Goal: Task Accomplishment & Management: Manage account settings

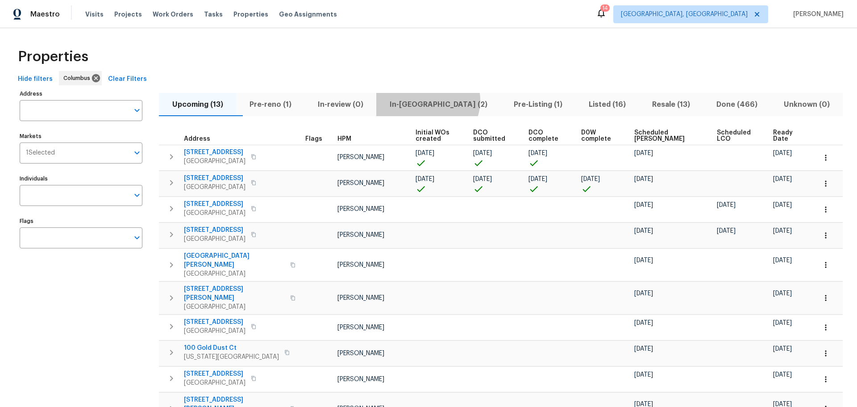
click at [445, 100] on span "In-reno (2)" at bounding box center [438, 104] width 113 height 13
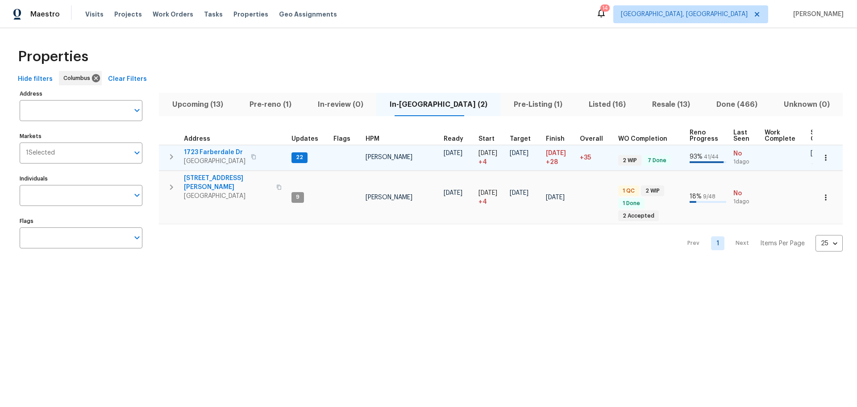
click at [176, 158] on icon "button" at bounding box center [171, 156] width 11 height 11
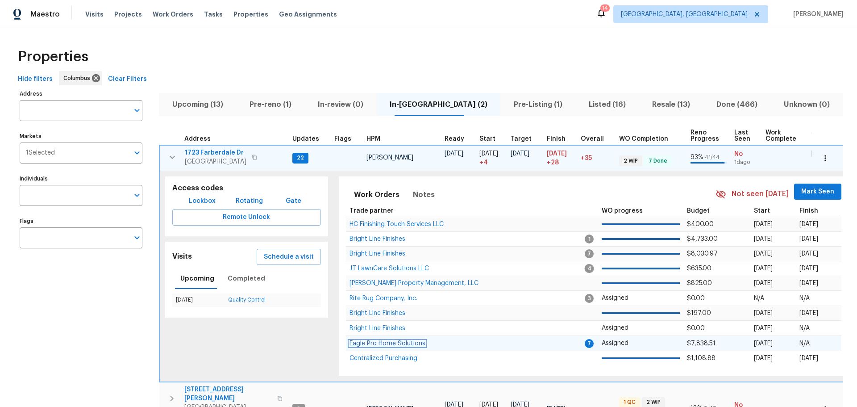
click at [367, 345] on span "Eagle Pro Home Solutions" at bounding box center [388, 343] width 76 height 6
click at [173, 155] on icon "button" at bounding box center [172, 157] width 11 height 11
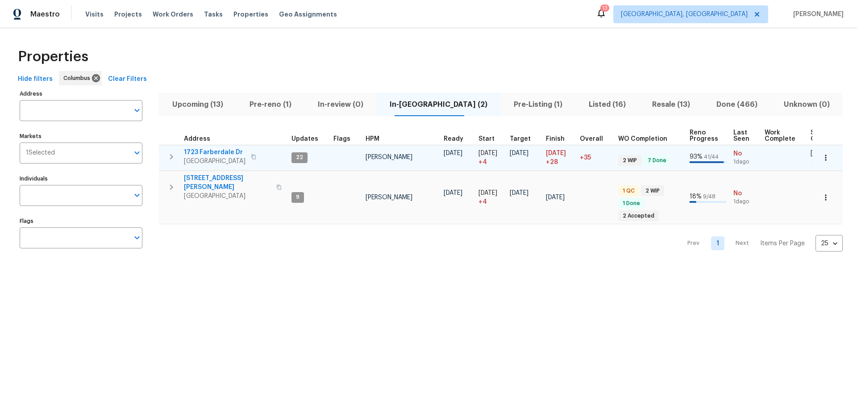
click at [171, 154] on icon "button" at bounding box center [171, 156] width 3 height 5
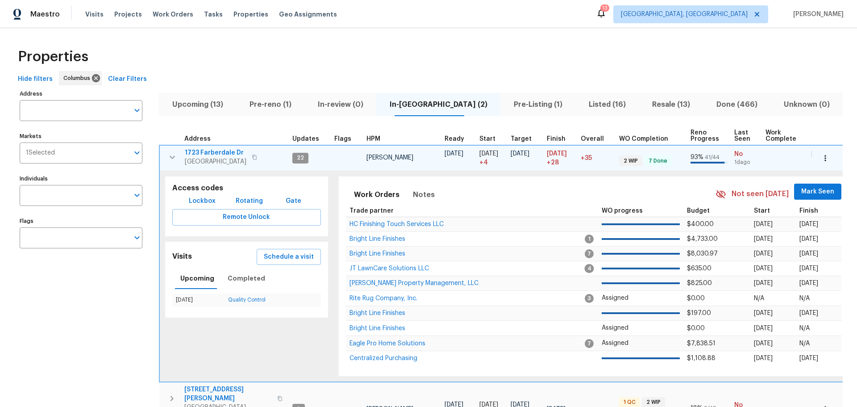
click at [803, 191] on span "Mark Seen" at bounding box center [817, 191] width 33 height 11
click at [173, 158] on icon "button" at bounding box center [172, 156] width 5 height 3
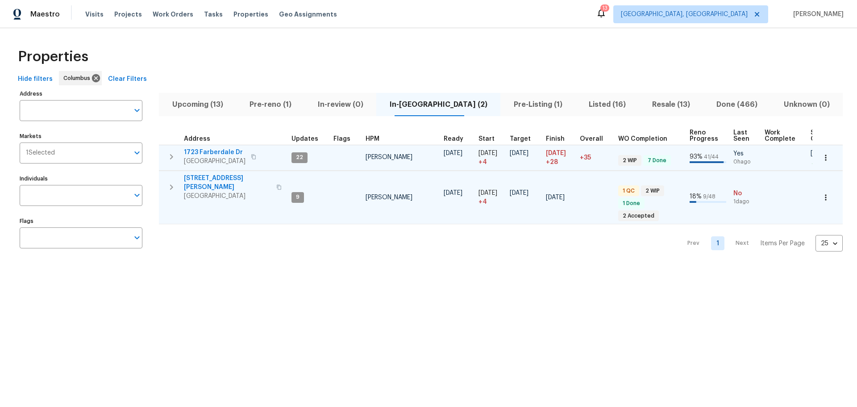
click at [172, 184] on icon "button" at bounding box center [171, 186] width 3 height 5
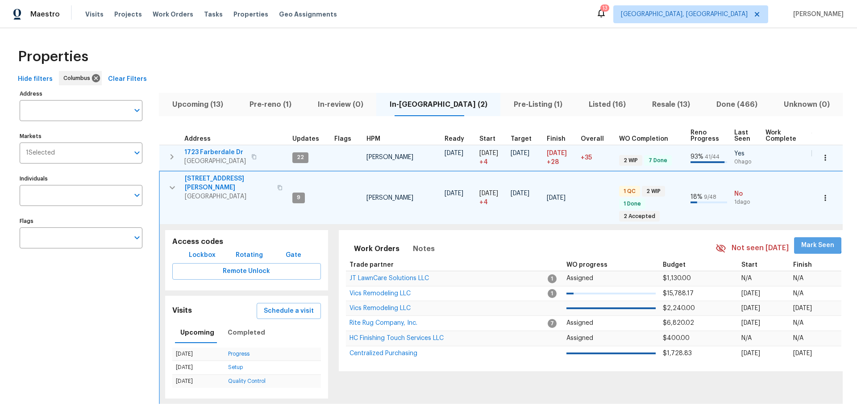
click at [801, 240] on span "Mark Seen" at bounding box center [817, 245] width 33 height 11
click at [213, 182] on span "4517 Clayburn Dr W" at bounding box center [228, 183] width 87 height 18
click at [89, 19] on div "Visits Projects Work Orders Tasks Properties Geo Assignments" at bounding box center [216, 14] width 263 height 18
click at [89, 17] on span "Visits" at bounding box center [94, 14] width 18 height 9
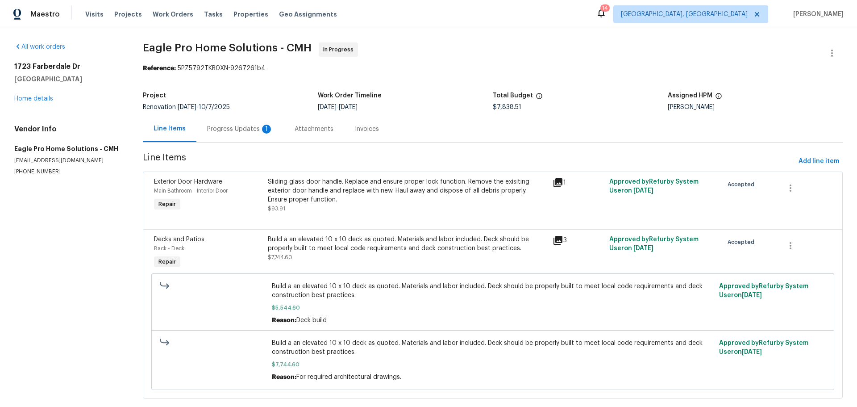
click at [233, 126] on div "Progress Updates 1" at bounding box center [240, 129] width 66 height 9
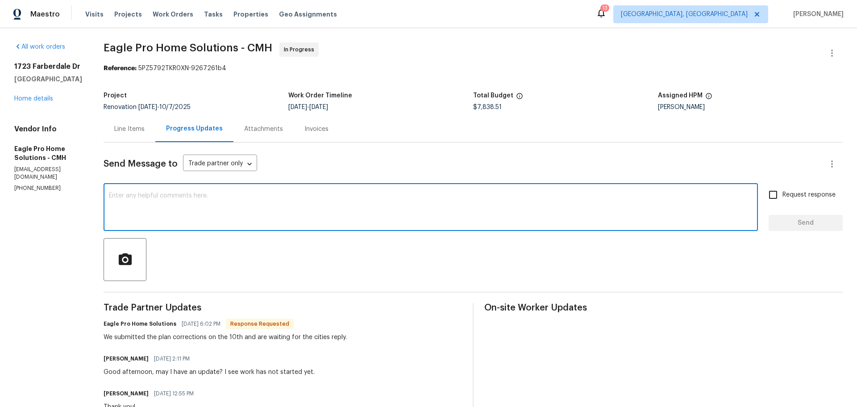
click at [479, 202] on textarea at bounding box center [431, 207] width 644 height 31
type textarea "Thank you!"
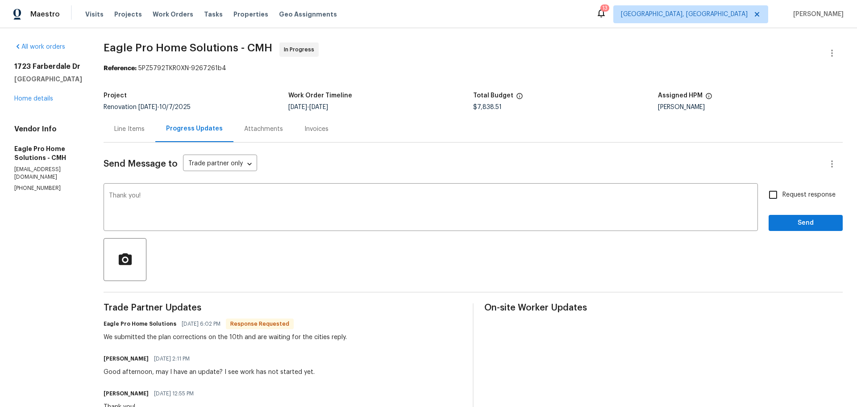
click at [776, 228] on span "Send" at bounding box center [806, 222] width 60 height 11
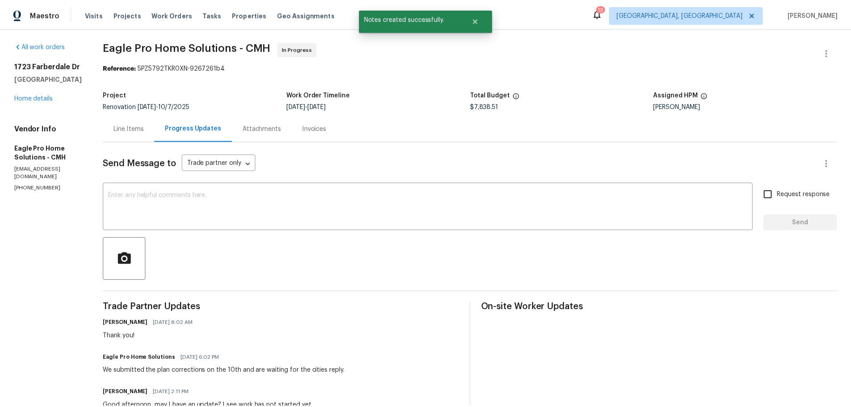
scroll to position [0, 0]
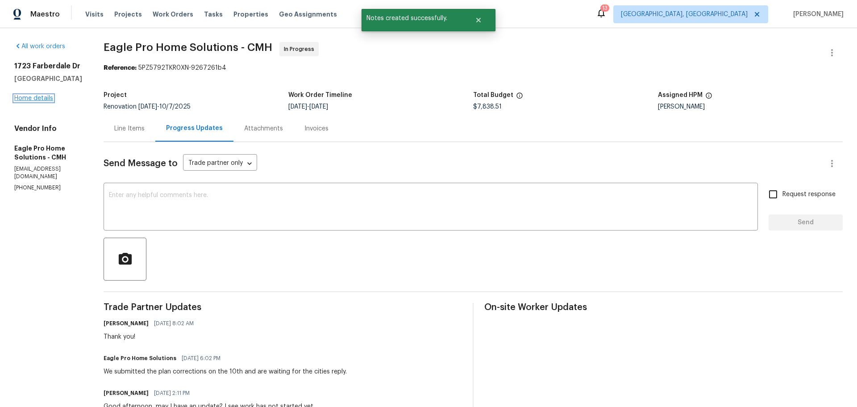
click at [40, 99] on link "Home details" at bounding box center [33, 98] width 39 height 6
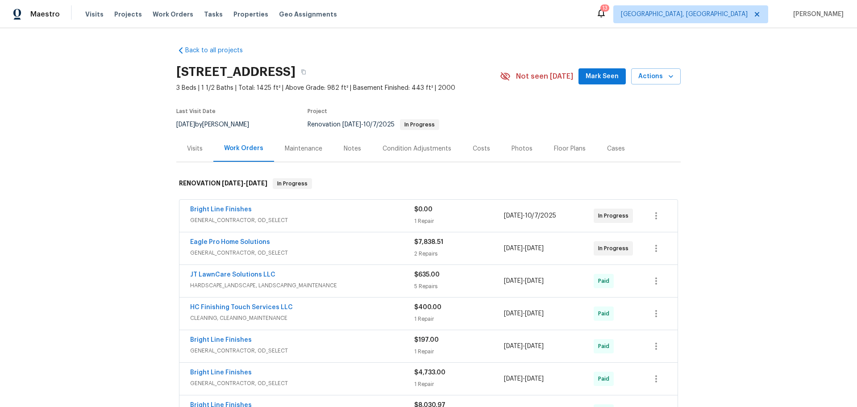
click at [344, 149] on div "Notes" at bounding box center [352, 148] width 17 height 9
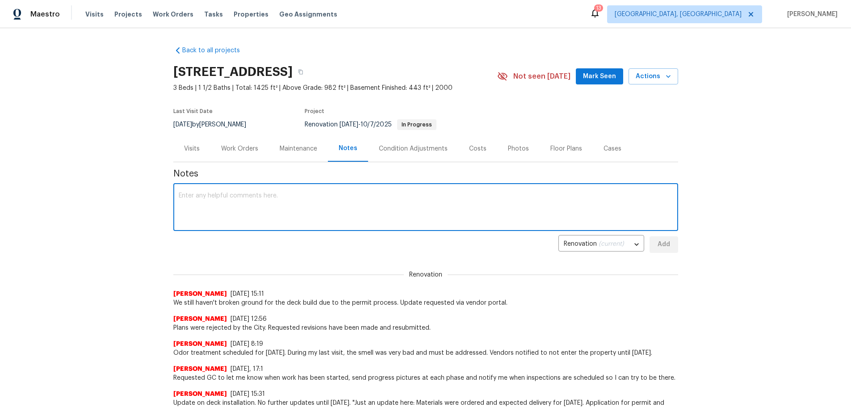
click at [323, 213] on textarea at bounding box center [426, 207] width 494 height 31
type textarea "GC is still awaiting a response from the city permit department after resubmitt…"
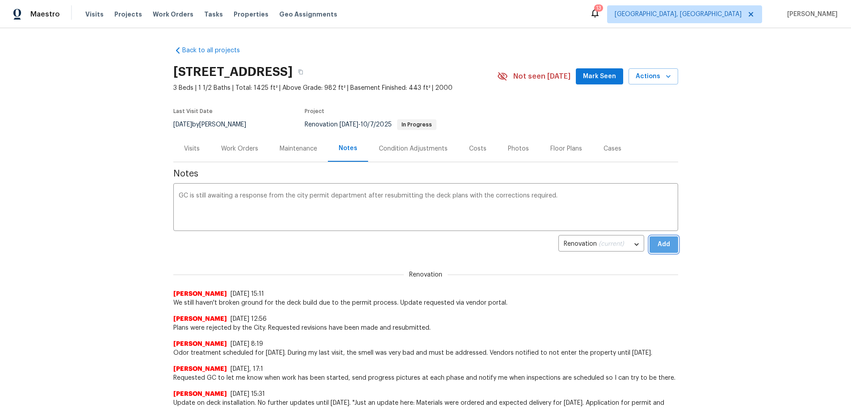
click at [659, 246] on span "Add" at bounding box center [663, 244] width 14 height 11
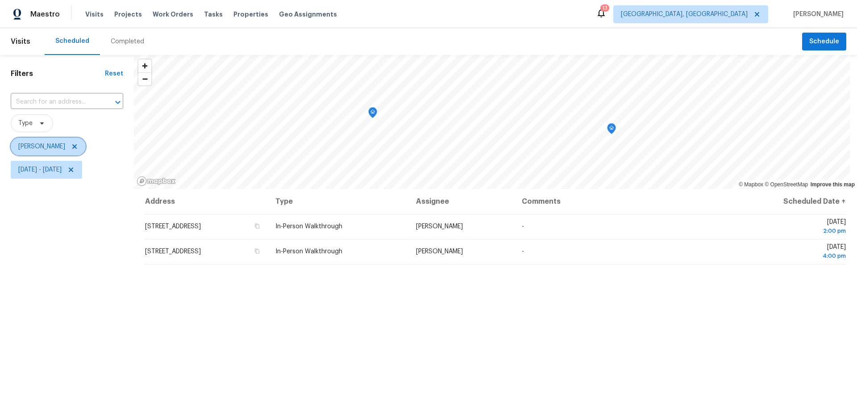
click at [72, 146] on span "[PERSON_NAME]" at bounding box center [48, 147] width 75 height 18
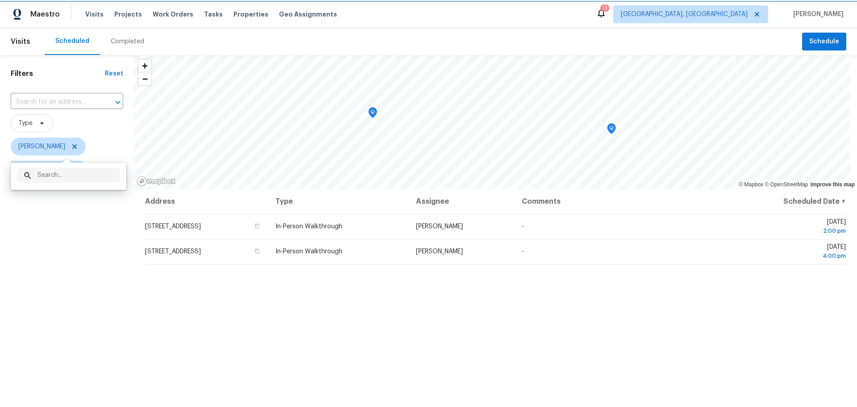
click at [71, 146] on icon at bounding box center [74, 146] width 7 height 7
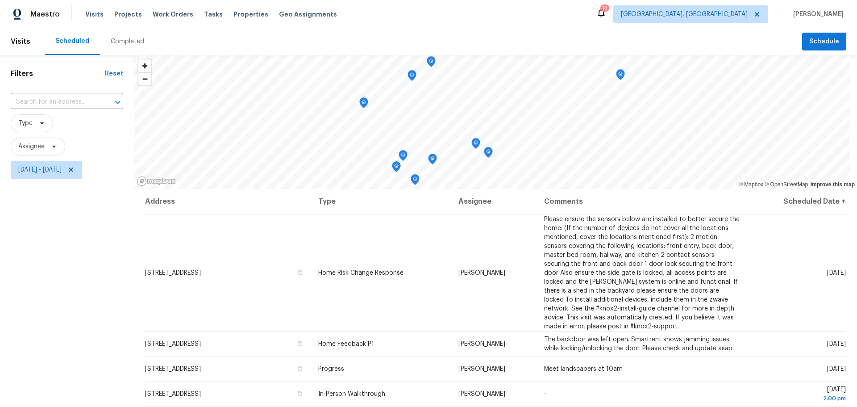
click at [102, 269] on div "Filters Reset ​ Type Assignee [DATE] - [DATE]" at bounding box center [67, 284] width 134 height 459
click at [62, 172] on span "[DATE] - [DATE]" at bounding box center [39, 169] width 43 height 9
click at [56, 207] on input "[DATE]" at bounding box center [60, 200] width 88 height 18
select select "9"
select select "2025"
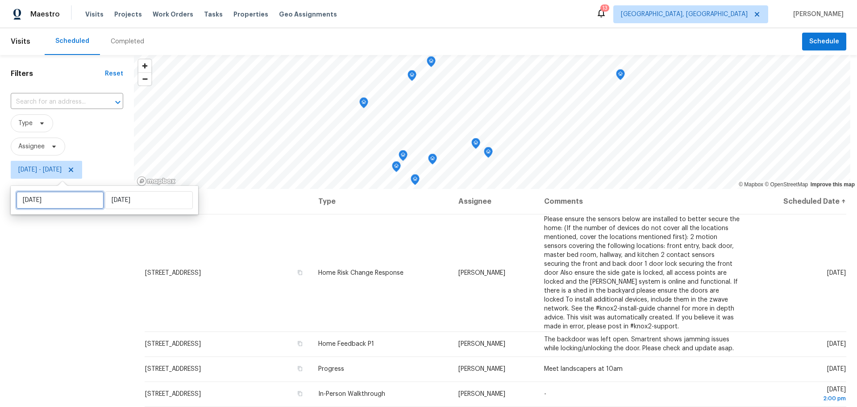
select select "10"
select select "2025"
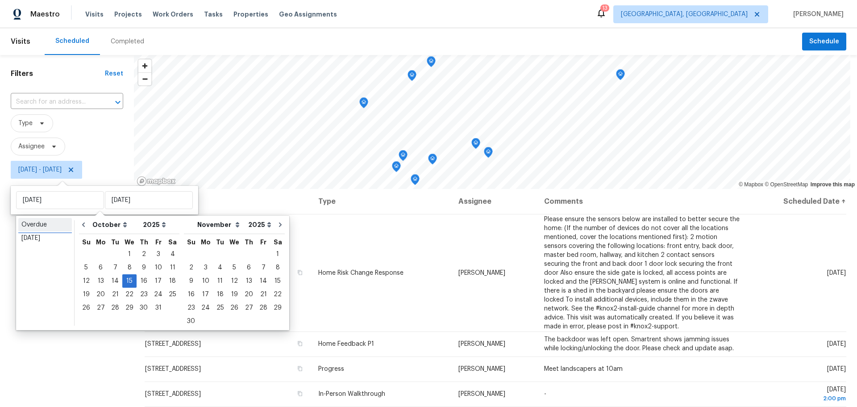
click at [42, 225] on div "Overdue" at bounding box center [44, 224] width 47 height 9
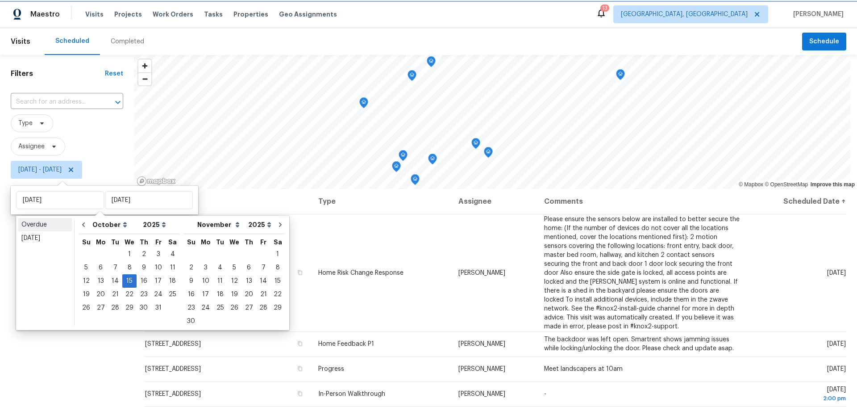
type input "Mon, Sep 15"
type input "[DATE]"
select select "8"
select select "9"
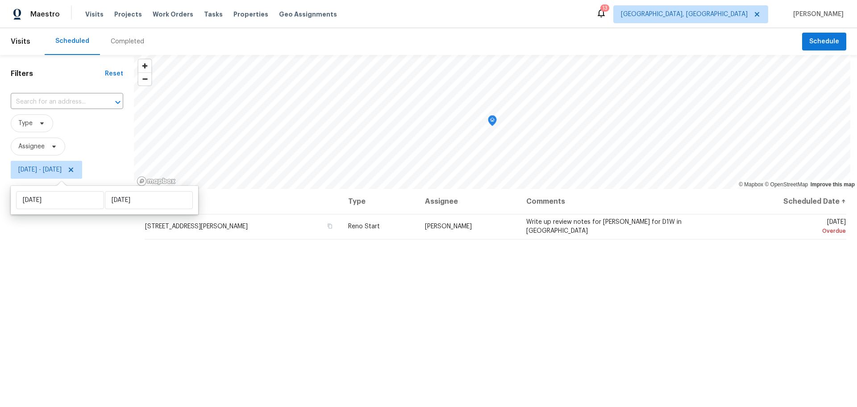
click at [76, 288] on div "Filters Reset ​ Type Assignee Mon, Sep 15 - Tue, Oct 14" at bounding box center [67, 284] width 134 height 459
click at [73, 170] on icon at bounding box center [71, 169] width 4 height 4
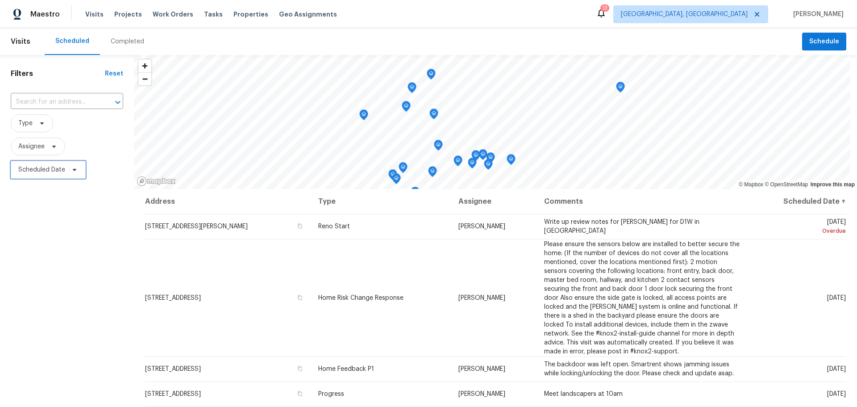
click at [29, 175] on span "Scheduled Date" at bounding box center [48, 170] width 75 height 18
select select "9"
select select "2025"
select select "10"
select select "2025"
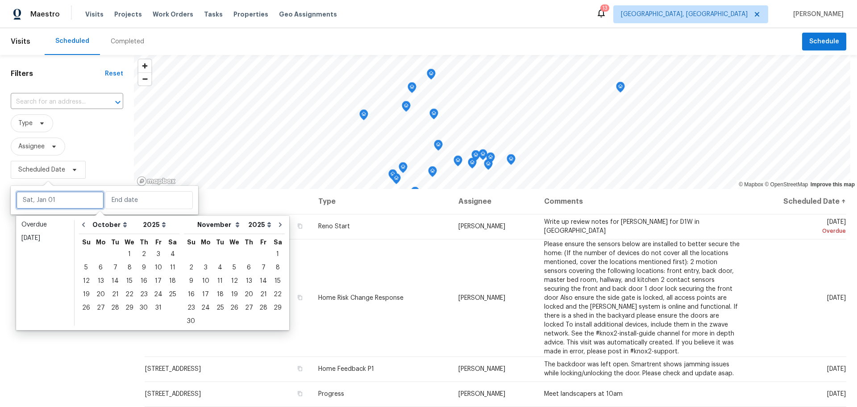
click at [51, 196] on input "text" at bounding box center [60, 200] width 88 height 18
click at [125, 282] on div "15" at bounding box center [129, 281] width 14 height 13
type input "[DATE]"
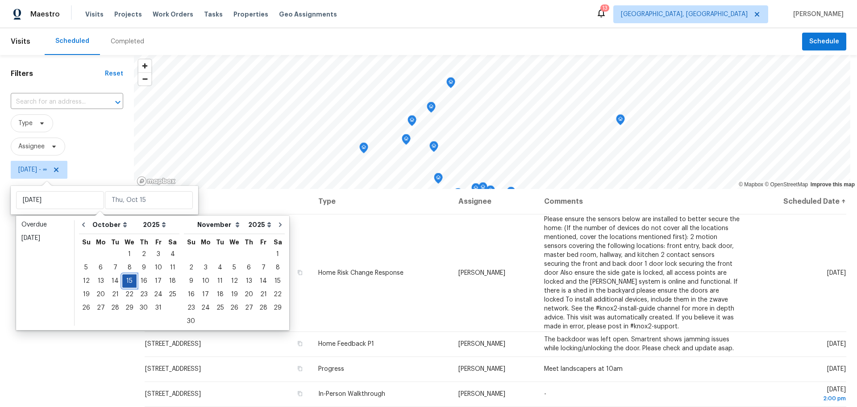
click at [125, 282] on div "15" at bounding box center [129, 281] width 14 height 13
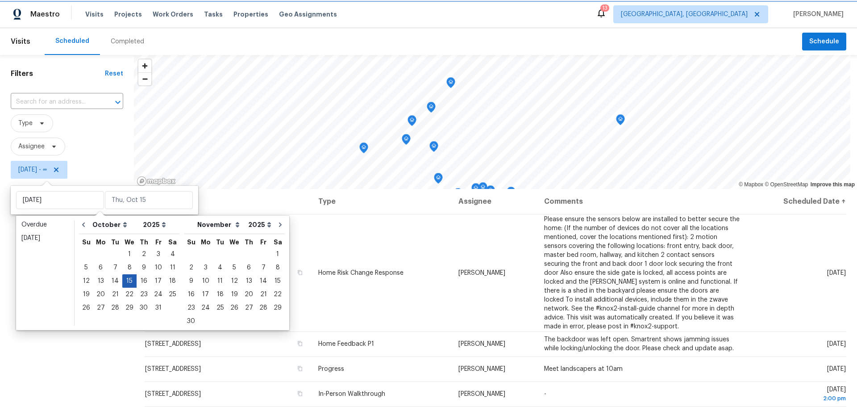
type input "[DATE]"
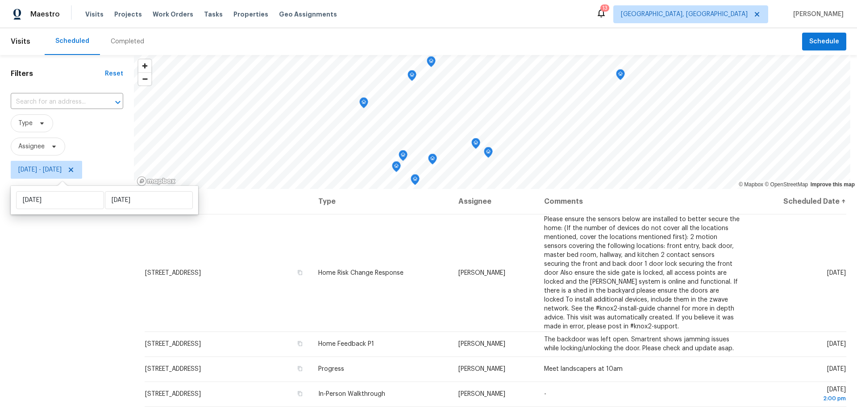
click at [118, 289] on div "Filters Reset ​ Type Assignee Wed, Oct 15 - Wed, Oct 15" at bounding box center [67, 284] width 134 height 459
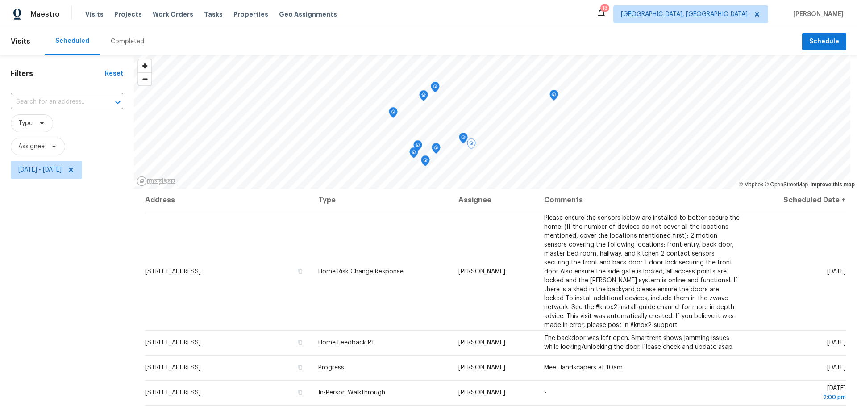
scroll to position [2, 0]
click at [84, 245] on div "Filters Reset ​ Type Assignee Wed, Oct 15 - Wed, Oct 15" at bounding box center [67, 284] width 134 height 459
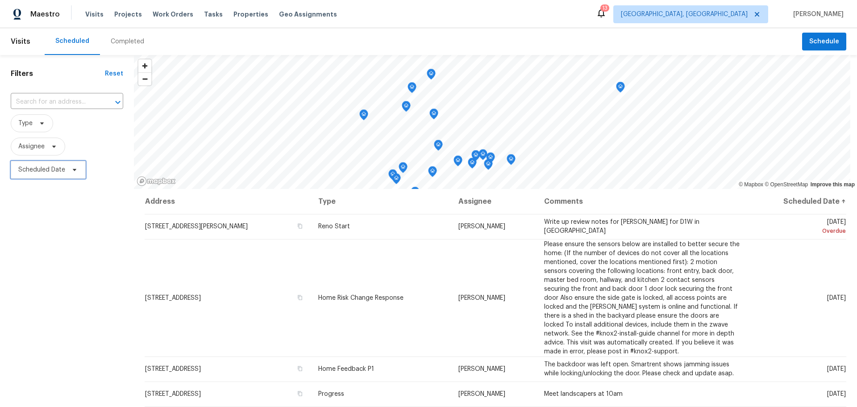
click at [50, 176] on span "Scheduled Date" at bounding box center [48, 170] width 75 height 18
select select "9"
select select "2025"
select select "10"
select select "2025"
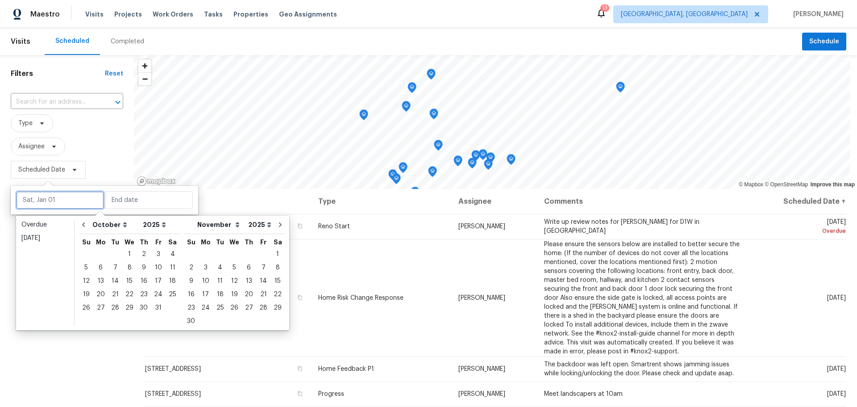
click at [56, 204] on input "text" at bounding box center [60, 200] width 88 height 18
click at [125, 281] on div "15" at bounding box center [129, 281] width 14 height 13
type input "[DATE]"
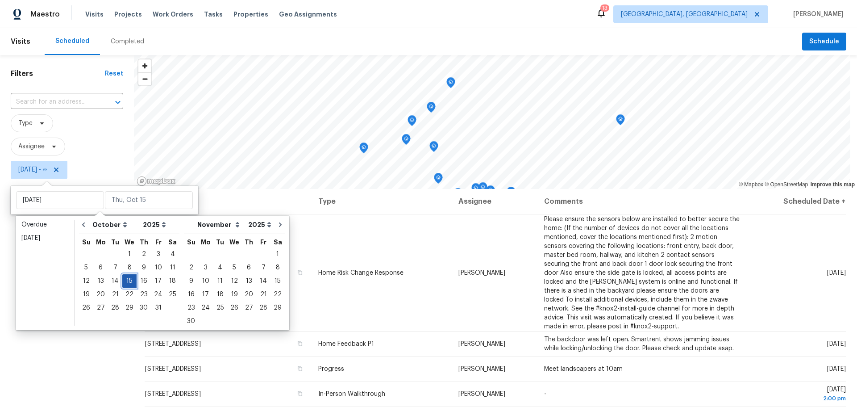
click at [125, 281] on div "15" at bounding box center [129, 281] width 14 height 13
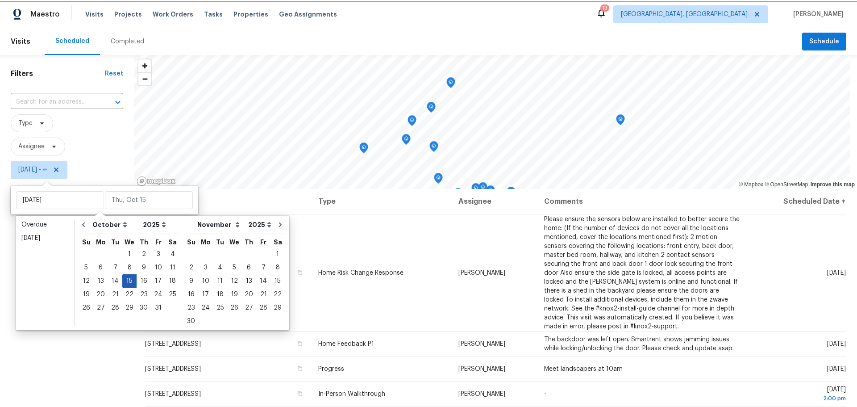
type input "[DATE]"
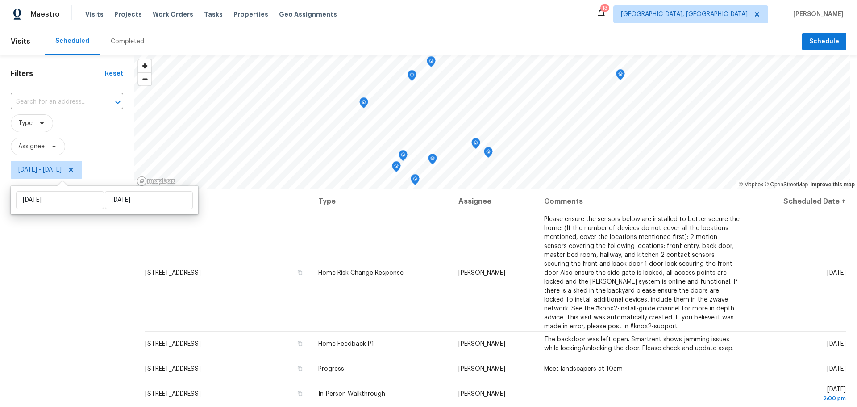
click at [59, 310] on div "Filters Reset ​ Type Assignee Wed, Oct 15 - Wed, Oct 15" at bounding box center [67, 284] width 134 height 459
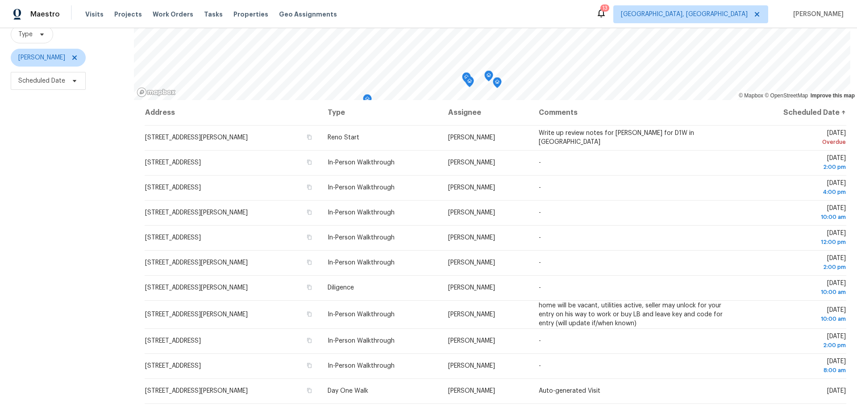
scroll to position [89, 0]
click at [65, 81] on span "Scheduled Date" at bounding box center [48, 80] width 75 height 18
select select "9"
select select "2025"
select select "10"
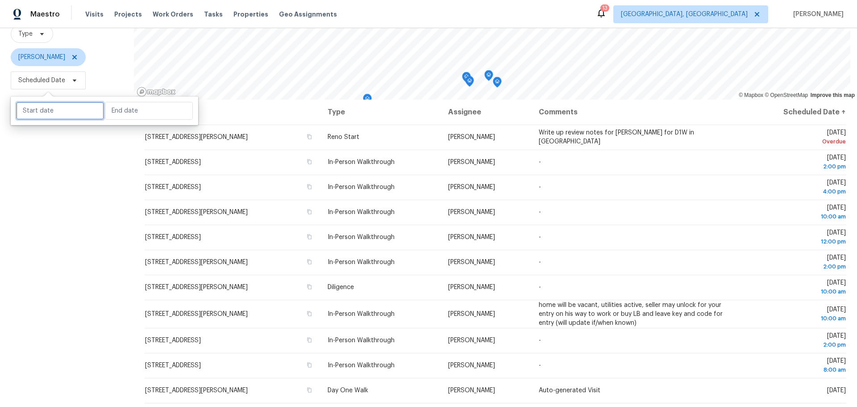
select select "2025"
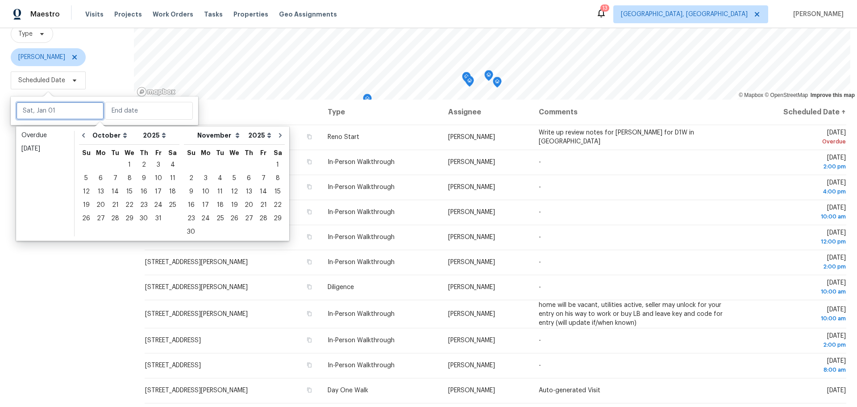
click at [63, 112] on input "text" at bounding box center [60, 111] width 88 height 18
click at [128, 196] on div "15" at bounding box center [129, 191] width 14 height 13
type input "[DATE]"
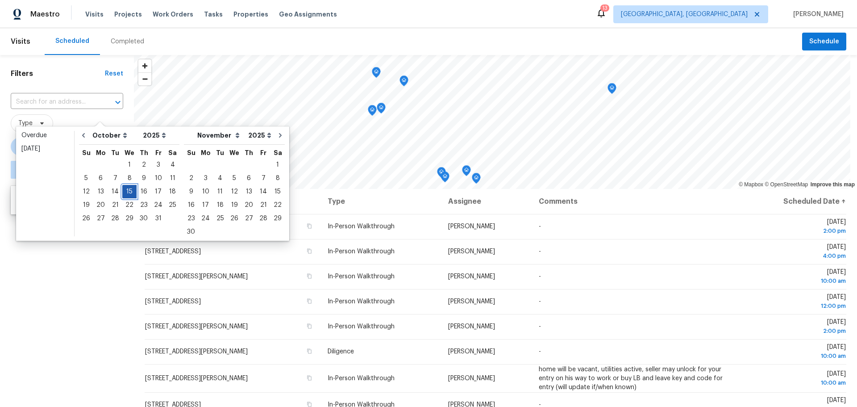
click at [128, 196] on div "15" at bounding box center [129, 191] width 14 height 13
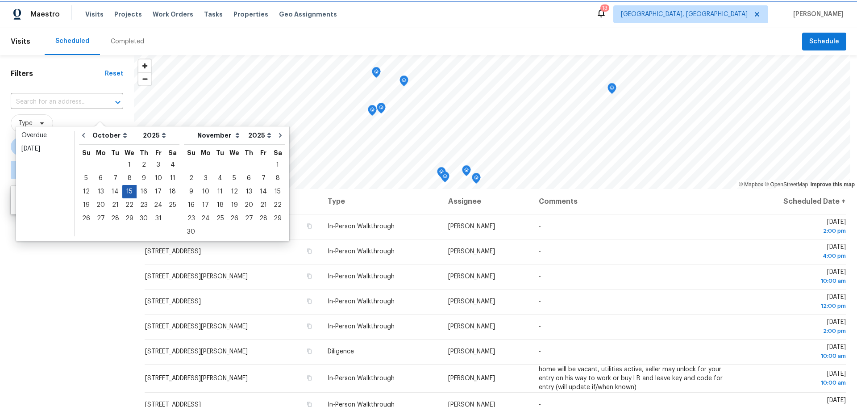
type input "[DATE]"
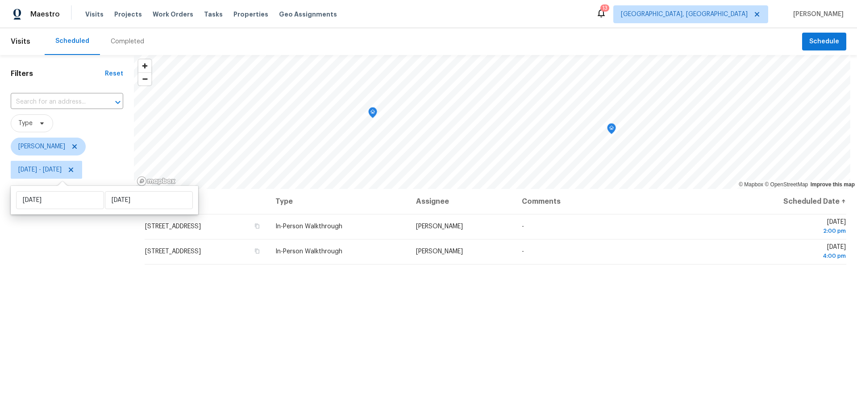
click at [86, 276] on div "Filters Reset ​ Type Michael Foley Wed, Oct 15 - Wed, Oct 15" at bounding box center [67, 284] width 134 height 459
click at [545, 108] on icon "Map marker" at bounding box center [545, 107] width 1 height 1
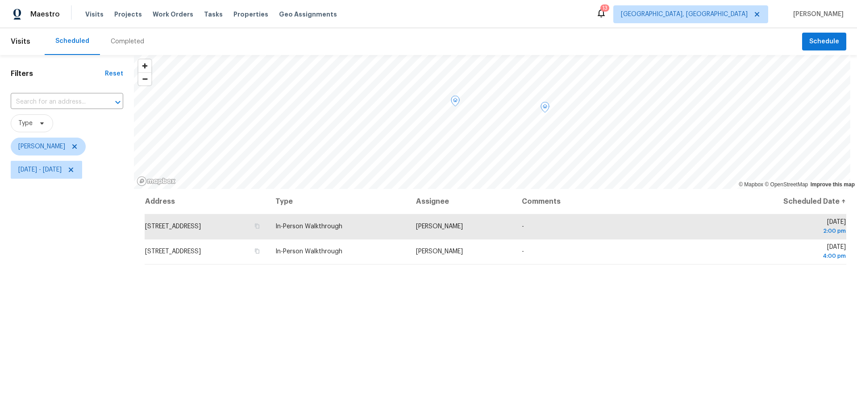
click at [283, 332] on div "Address Type Assignee Comments Scheduled Date ↑ 473 Meadowbrook Dr, Newark, OH …" at bounding box center [495, 351] width 723 height 325
click at [75, 172] on icon at bounding box center [70, 169] width 7 height 7
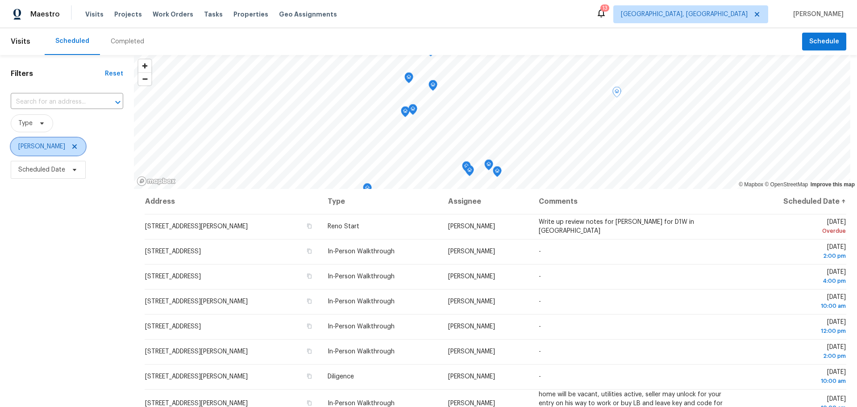
click at [72, 146] on icon at bounding box center [74, 146] width 4 height 4
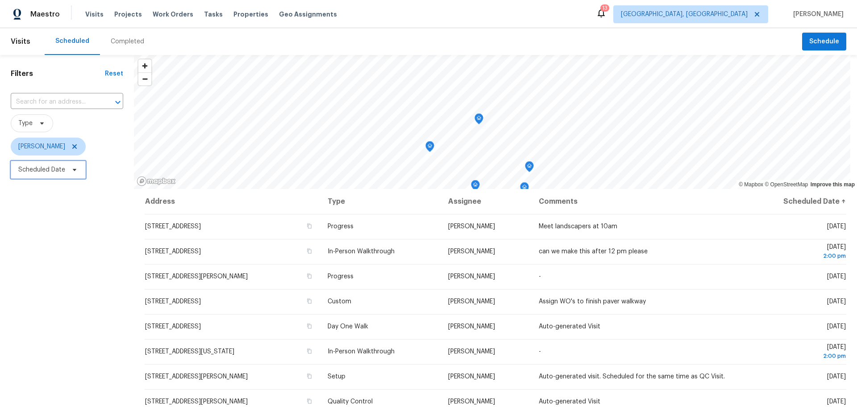
click at [59, 173] on span "Scheduled Date" at bounding box center [41, 169] width 47 height 9
click at [67, 203] on input "text" at bounding box center [60, 200] width 88 height 18
select select "9"
select select "2025"
select select "10"
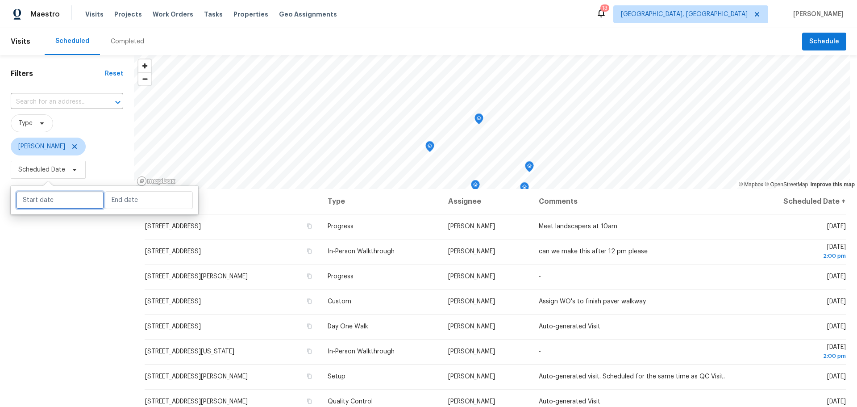
select select "2025"
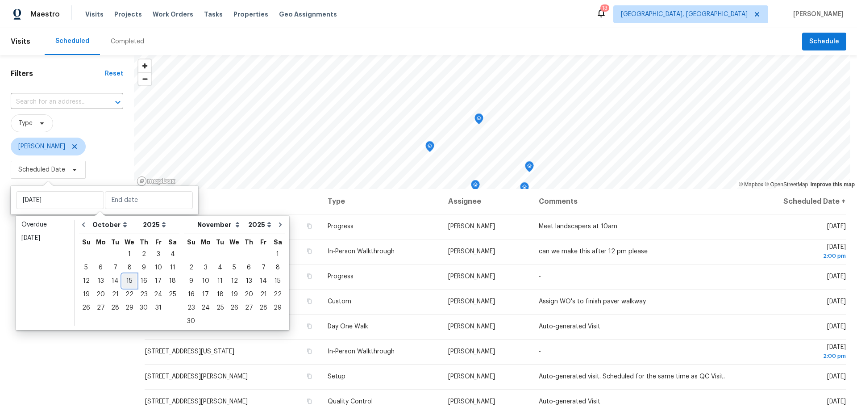
click at [129, 277] on div "15" at bounding box center [129, 281] width 14 height 13
type input "[DATE]"
click at [129, 277] on div "15" at bounding box center [129, 281] width 14 height 13
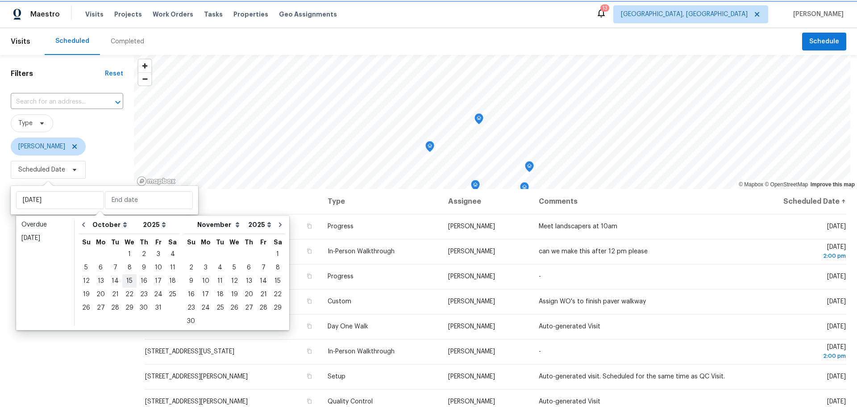
type input "[DATE]"
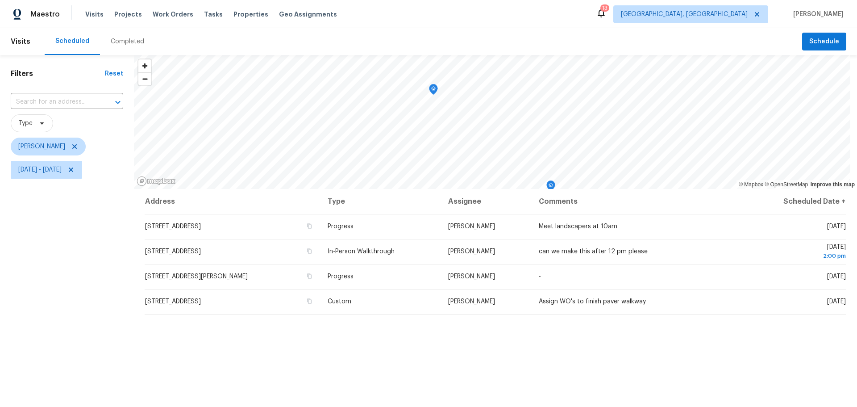
click at [79, 311] on div "Filters Reset ​ Type Keith Hollingsworth Wed, Oct 15 - Wed, Oct 15" at bounding box center [67, 284] width 134 height 459
click at [404, 103] on icon "Map marker" at bounding box center [405, 101] width 8 height 10
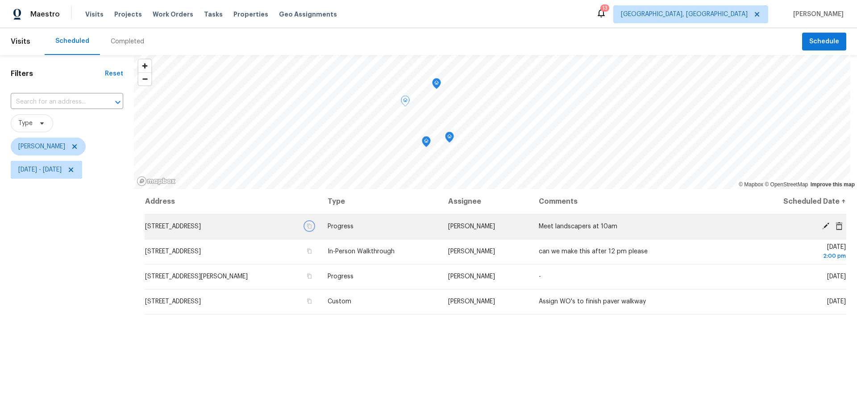
click at [312, 226] on icon "button" at bounding box center [309, 225] width 5 height 5
click at [435, 85] on icon "Map marker" at bounding box center [437, 84] width 8 height 10
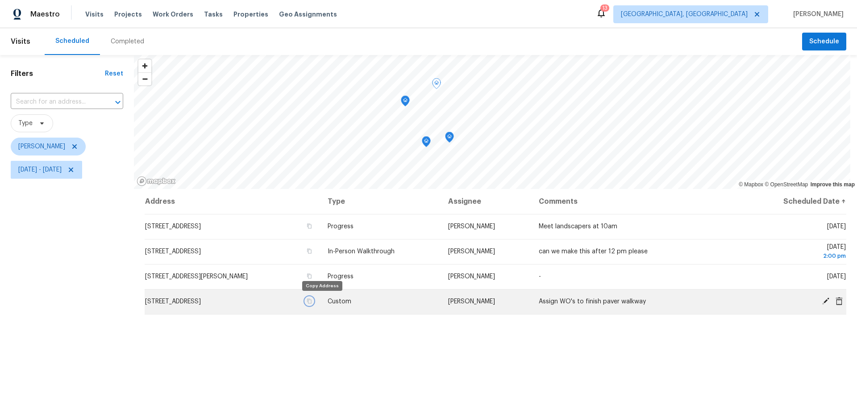
click at [312, 300] on icon "button" at bounding box center [309, 300] width 5 height 5
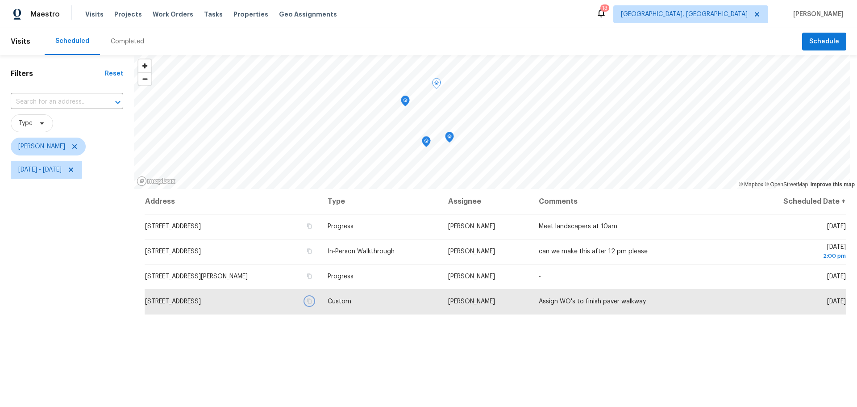
click at [451, 139] on icon "Map marker" at bounding box center [450, 137] width 8 height 10
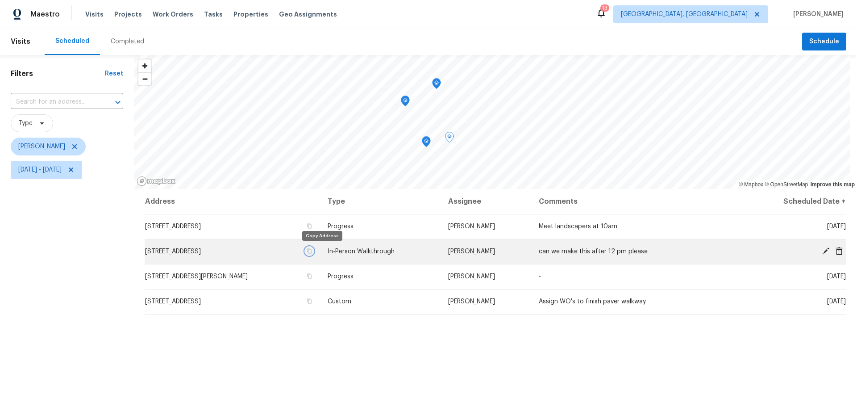
click at [312, 250] on icon "button" at bounding box center [309, 250] width 5 height 5
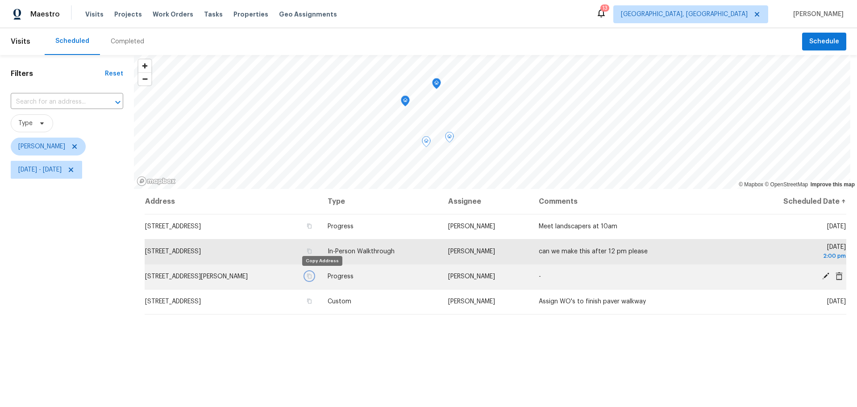
click at [313, 276] on button "button" at bounding box center [309, 276] width 8 height 8
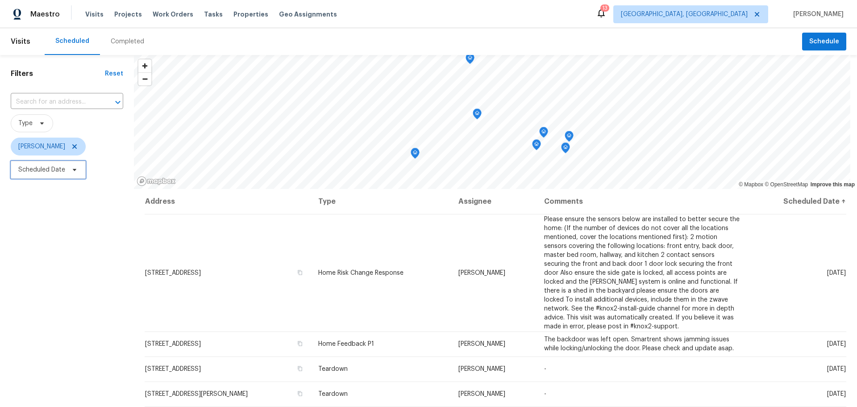
click at [52, 170] on span "Scheduled Date" at bounding box center [41, 169] width 47 height 9
click at [117, 204] on input "text" at bounding box center [149, 200] width 88 height 18
select select "9"
select select "2025"
select select "10"
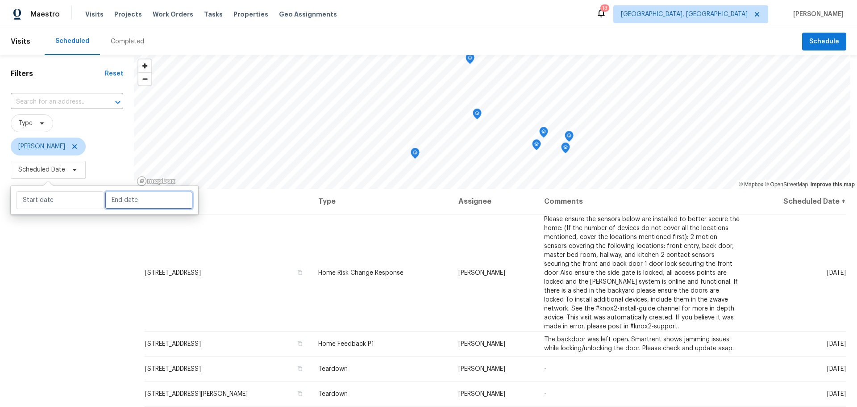
select select "2025"
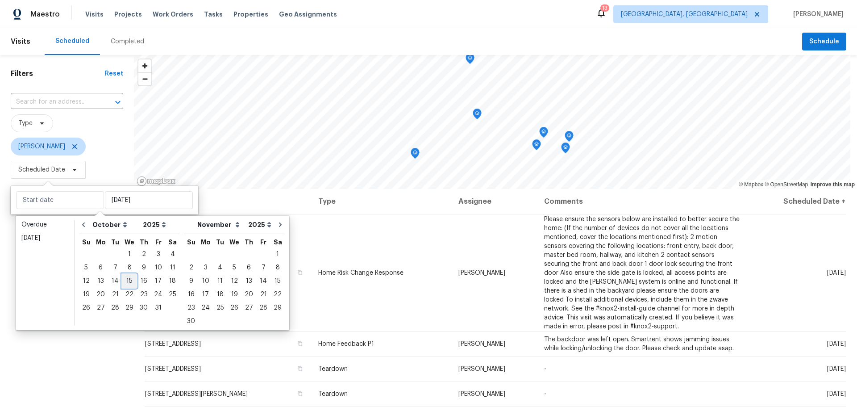
click at [128, 282] on div "15" at bounding box center [129, 281] width 14 height 13
type input "[DATE]"
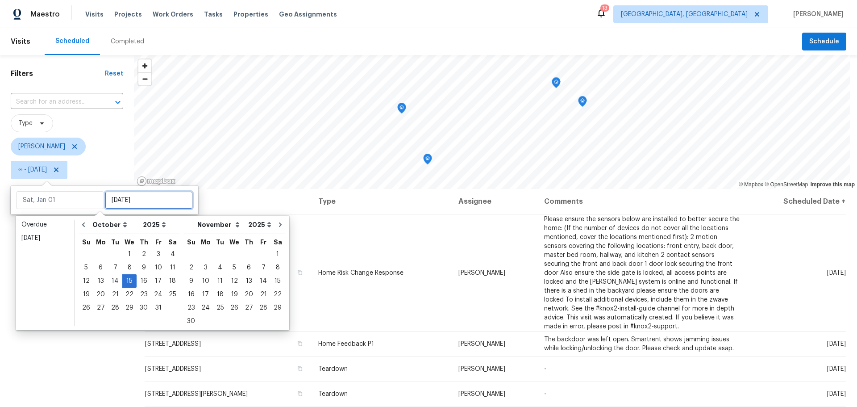
type input "[DATE]"
type input "Mon, Oct 27"
type input "[DATE]"
click at [88, 364] on div "Filters Reset ​ Type Dennis Neuhardt ∞ - Wed, Oct 15" at bounding box center [67, 284] width 134 height 459
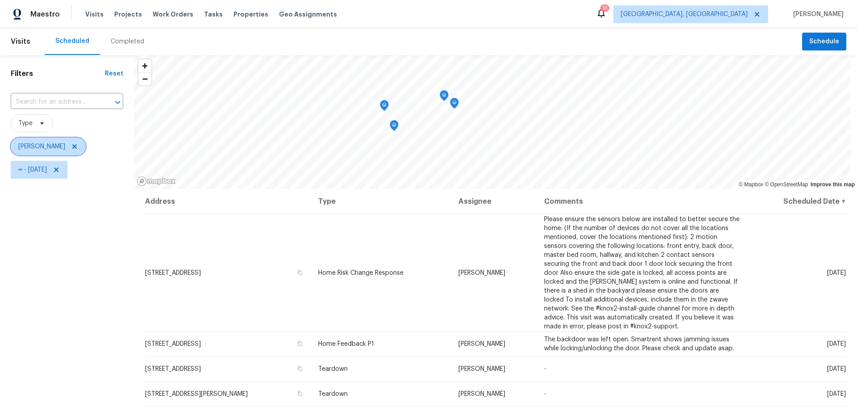
click at [78, 147] on icon at bounding box center [74, 146] width 7 height 7
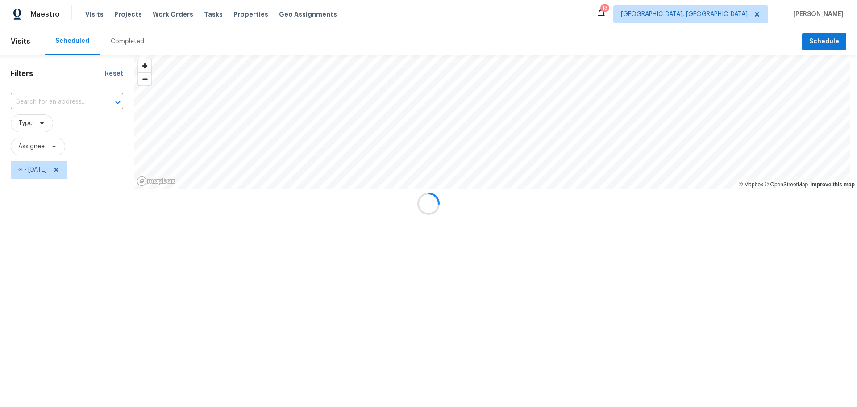
click at [72, 170] on div at bounding box center [428, 203] width 857 height 407
click at [73, 171] on div at bounding box center [428, 203] width 857 height 407
click at [71, 171] on div at bounding box center [428, 203] width 857 height 407
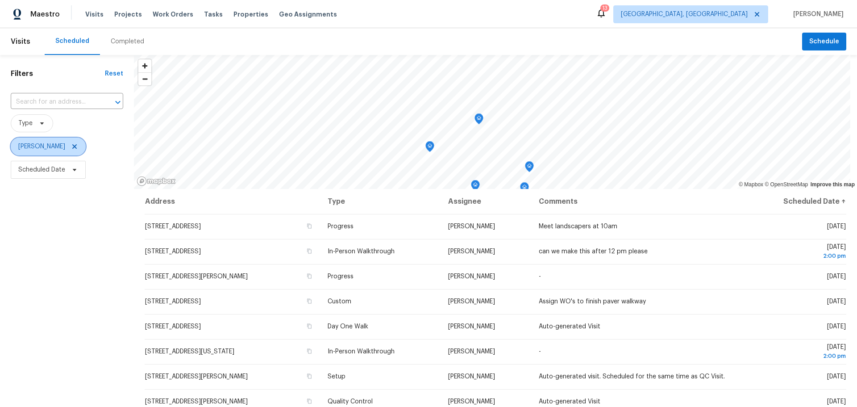
click at [78, 148] on icon at bounding box center [74, 146] width 7 height 7
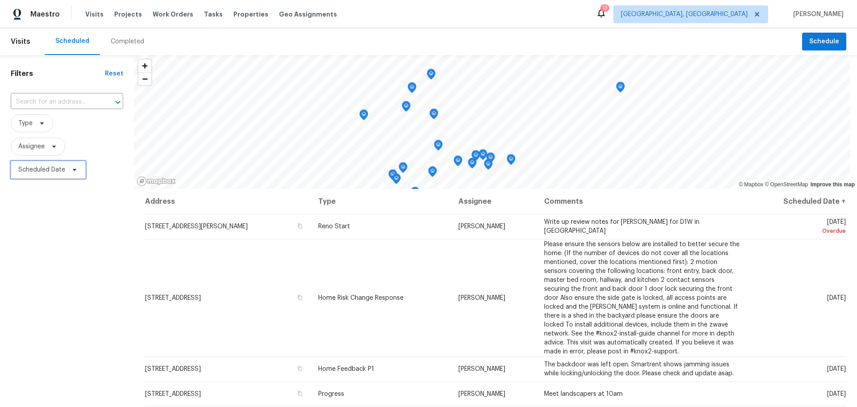
click at [52, 167] on span "Scheduled Date" at bounding box center [41, 169] width 47 height 9
click at [58, 196] on input "text" at bounding box center [60, 200] width 88 height 18
select select "9"
select select "2025"
select select "10"
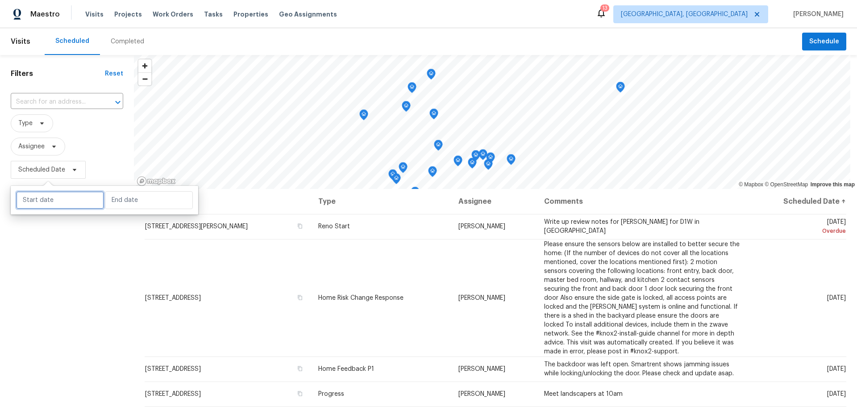
select select "2025"
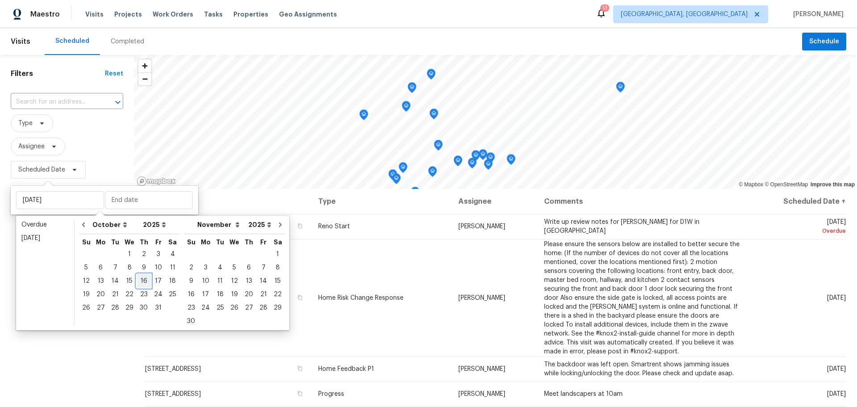
click at [140, 280] on div "16" at bounding box center [144, 281] width 14 height 13
type input "[DATE]"
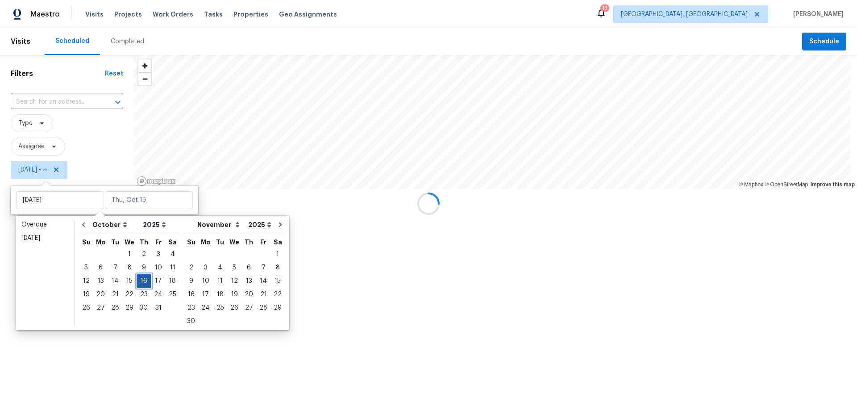
click at [140, 280] on div "16" at bounding box center [144, 281] width 14 height 13
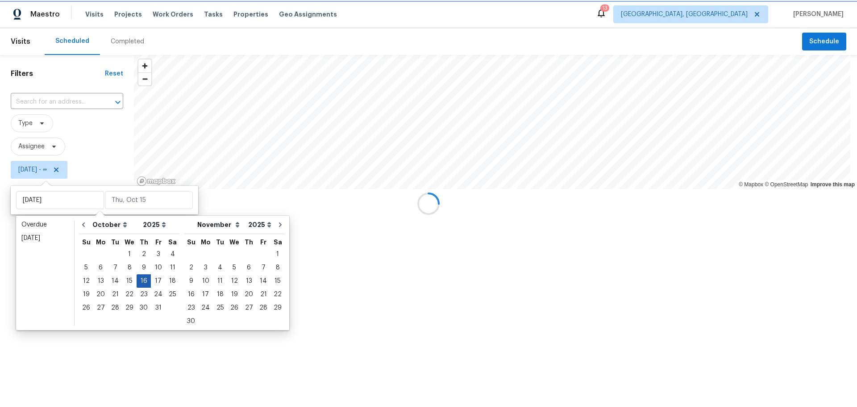
type input "[DATE]"
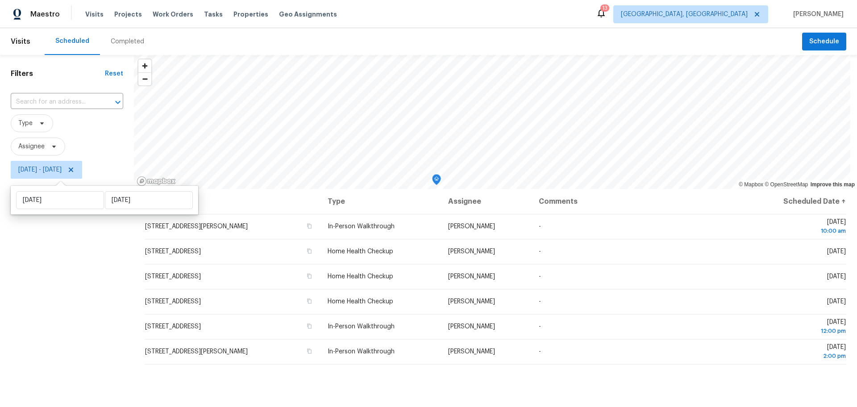
click at [45, 325] on div "Filters Reset ​ Type Assignee Thu, Oct 16 - Thu, Oct 16" at bounding box center [67, 284] width 134 height 459
click at [314, 138] on icon "Map marker" at bounding box center [311, 134] width 9 height 11
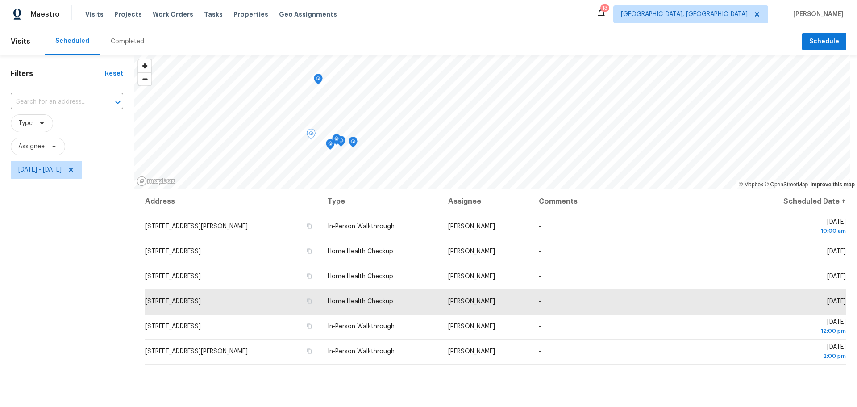
click at [318, 81] on icon "Map marker" at bounding box center [318, 79] width 8 height 10
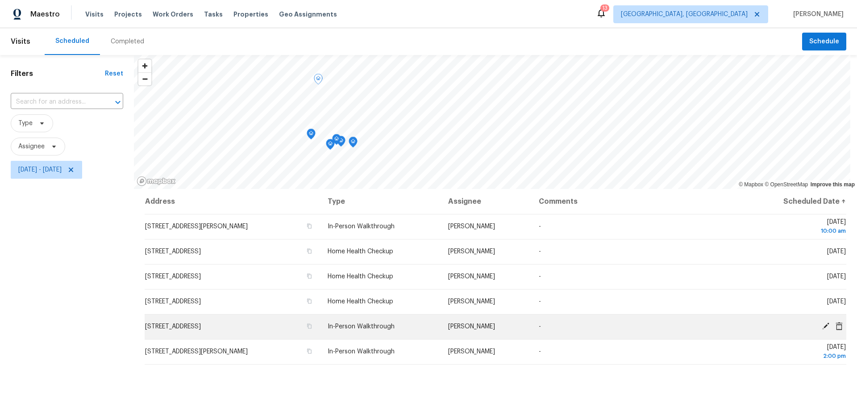
click at [822, 328] on icon at bounding box center [826, 326] width 8 height 8
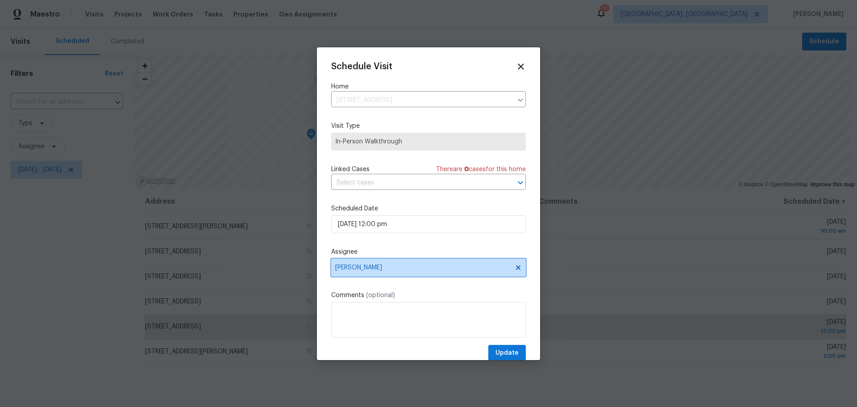
click at [405, 266] on span "[PERSON_NAME]" at bounding box center [422, 267] width 175 height 7
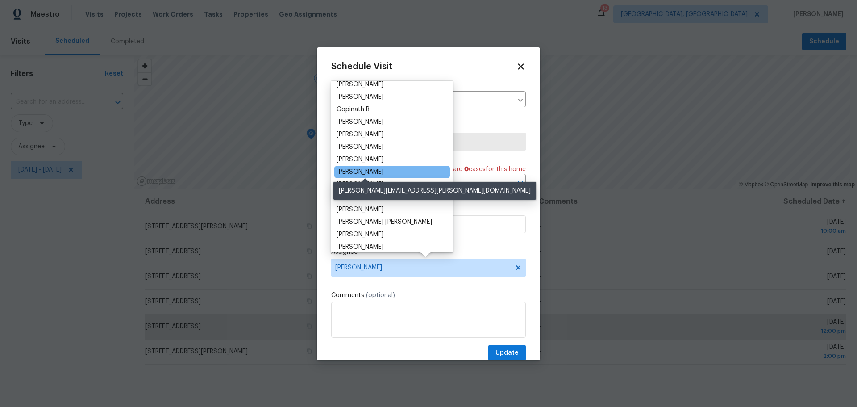
scroll to position [89, 0]
click at [381, 173] on div "[PERSON_NAME]" at bounding box center [360, 171] width 47 height 9
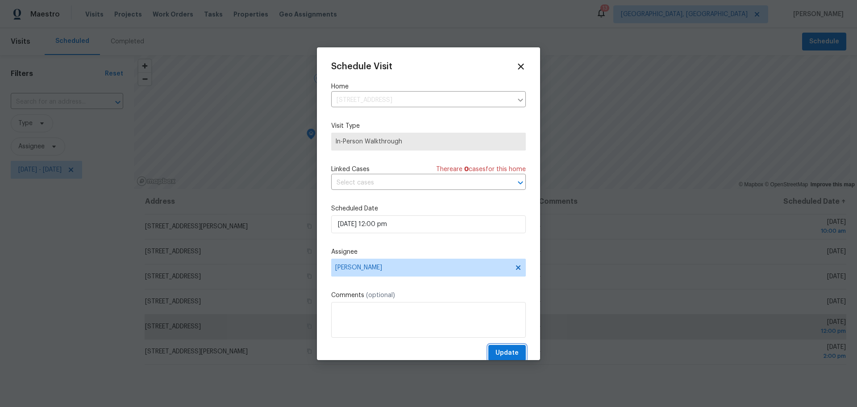
click at [513, 349] on button "Update" at bounding box center [507, 353] width 38 height 17
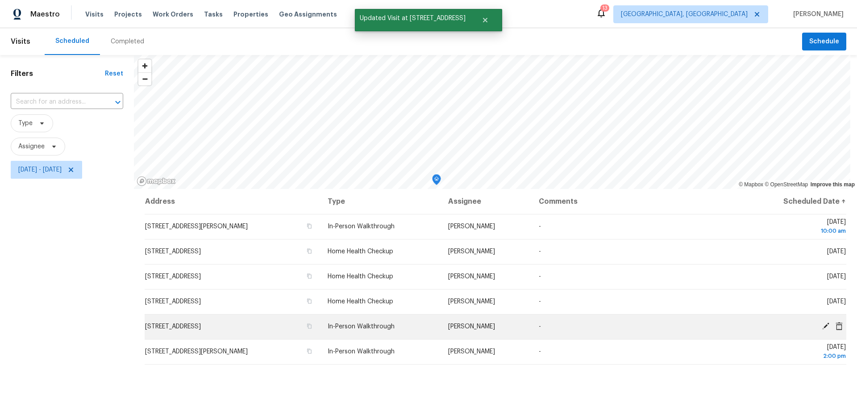
click at [822, 323] on icon at bounding box center [826, 326] width 8 height 8
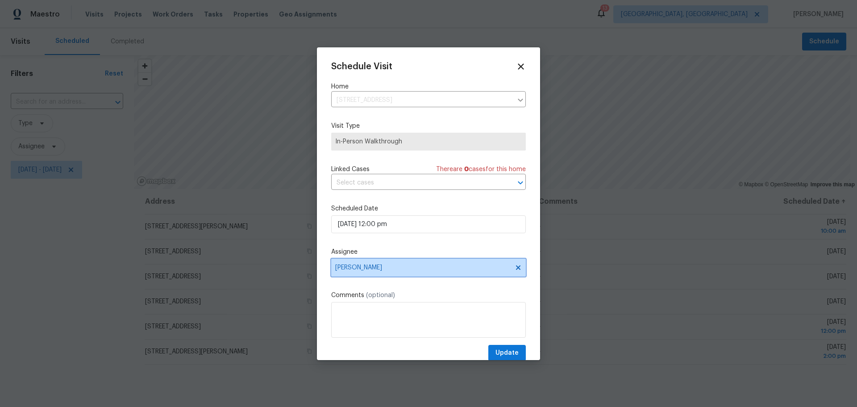
click at [423, 259] on span "[PERSON_NAME]" at bounding box center [428, 268] width 195 height 18
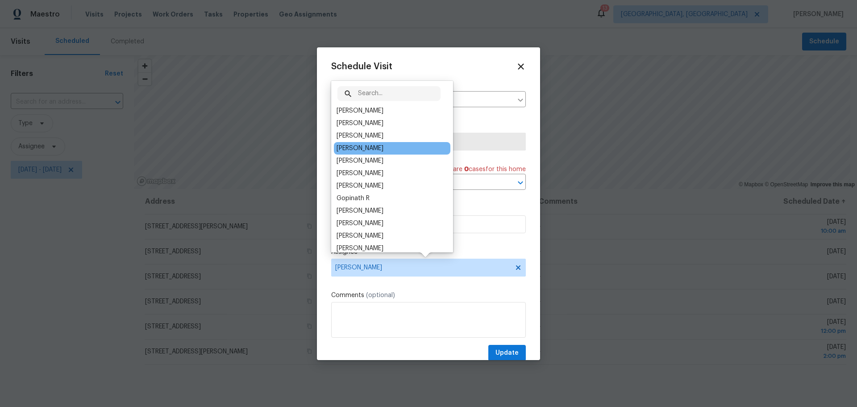
click at [386, 151] on div "[PERSON_NAME]" at bounding box center [392, 148] width 117 height 13
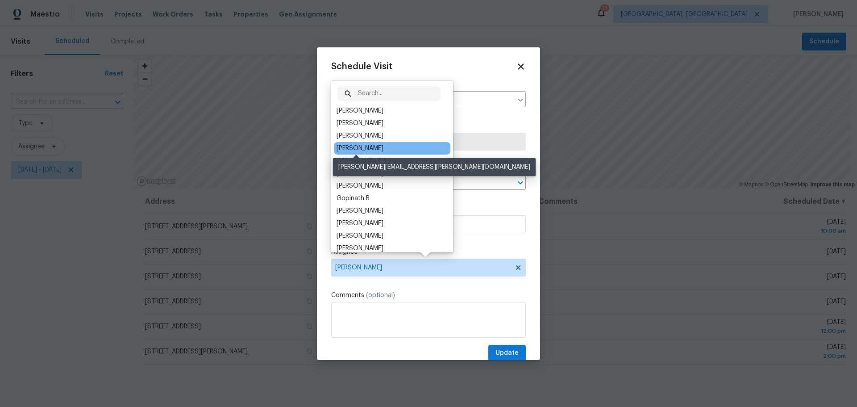
click at [363, 151] on div "[PERSON_NAME]" at bounding box center [360, 148] width 47 height 9
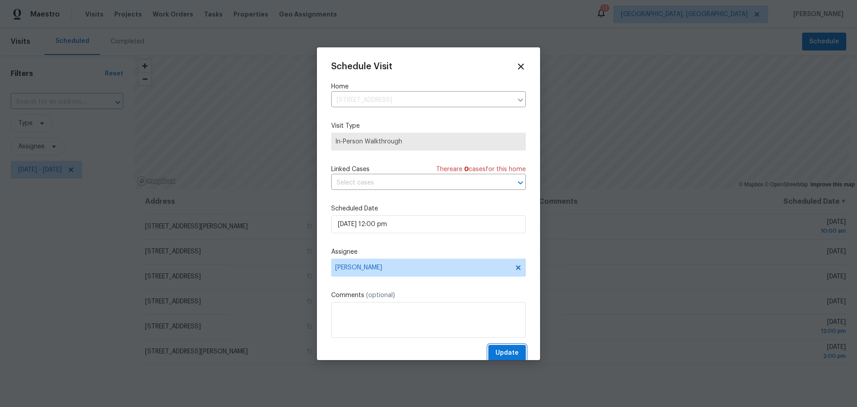
click at [504, 354] on span "Update" at bounding box center [507, 352] width 23 height 11
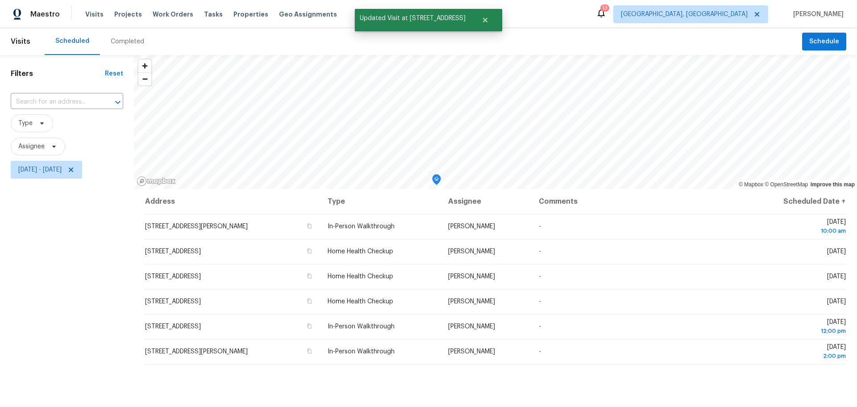
click at [409, 383] on div "Address Type Assignee Comments Scheduled Date ↑ 8432 Graystone Dr, Pickerington…" at bounding box center [495, 351] width 723 height 325
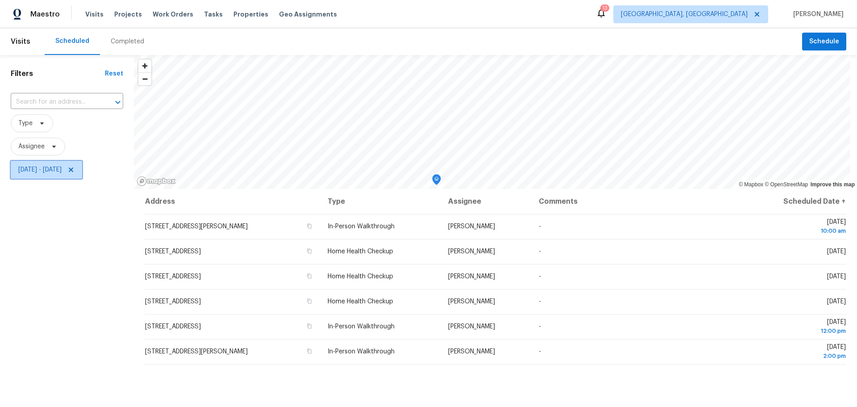
click at [62, 171] on span "Thu, Oct 16 - Thu, Oct 16" at bounding box center [39, 169] width 43 height 9
select select "9"
select select "2025"
select select "10"
select select "2025"
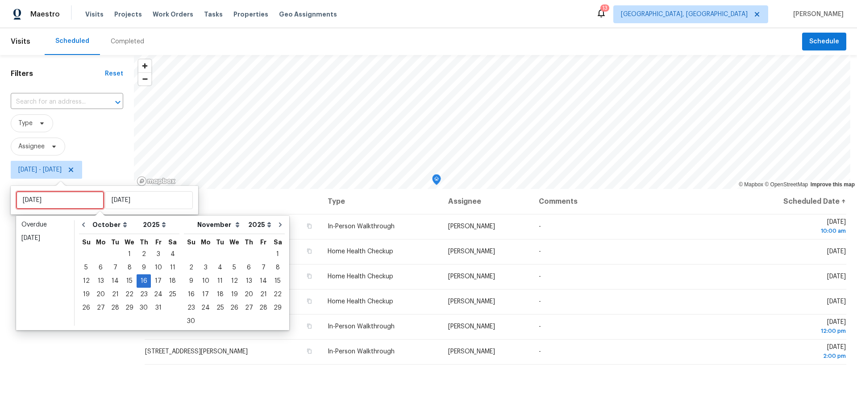
click at [75, 196] on input "[DATE]" at bounding box center [60, 200] width 88 height 18
type input "[DATE]"
click at [158, 279] on div "17" at bounding box center [158, 281] width 15 height 13
type input "Fri, Oct 17"
type input "[DATE]"
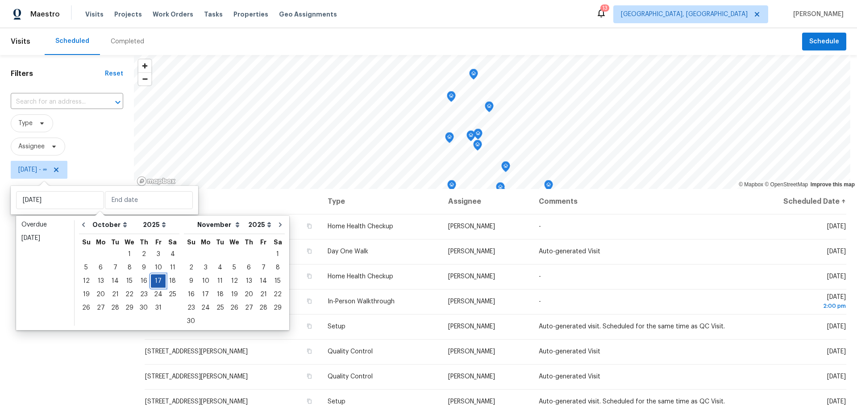
click at [158, 279] on div "17" at bounding box center [158, 281] width 15 height 13
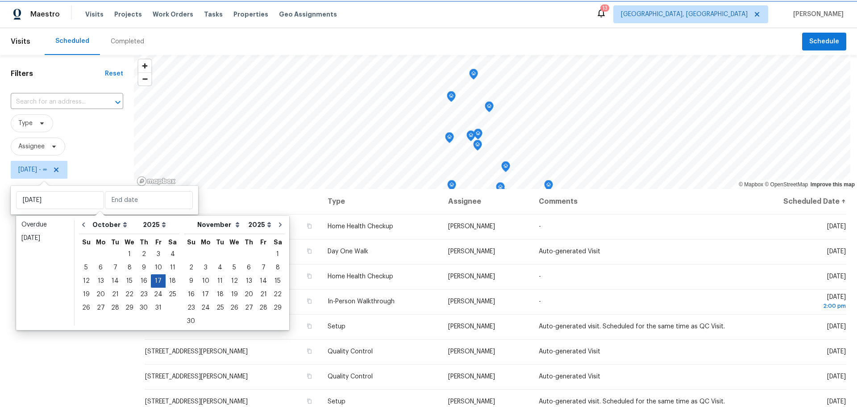
type input "Fri, Oct 17"
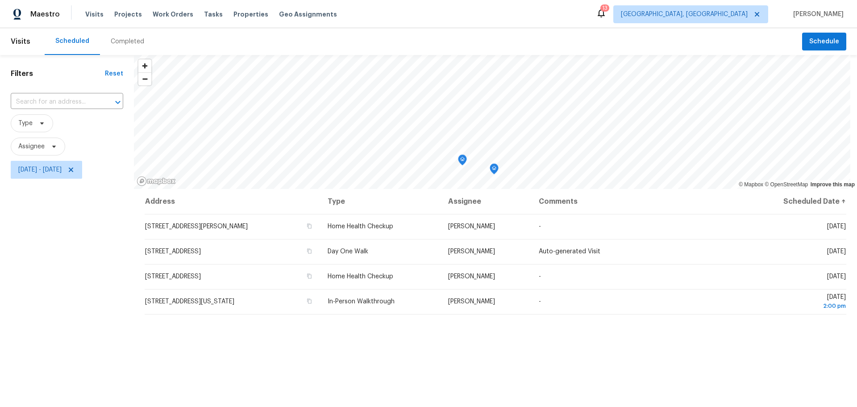
click at [91, 312] on div "Filters Reset ​ Type Assignee Fri, Oct 17 - Fri, Oct 17" at bounding box center [67, 284] width 134 height 459
click at [291, 337] on div "Address Type Assignee Comments Scheduled Date ↑ 1519 E Hudson St, Columbus, OH …" at bounding box center [495, 351] width 723 height 325
click at [815, 41] on span "Schedule" at bounding box center [824, 41] width 30 height 11
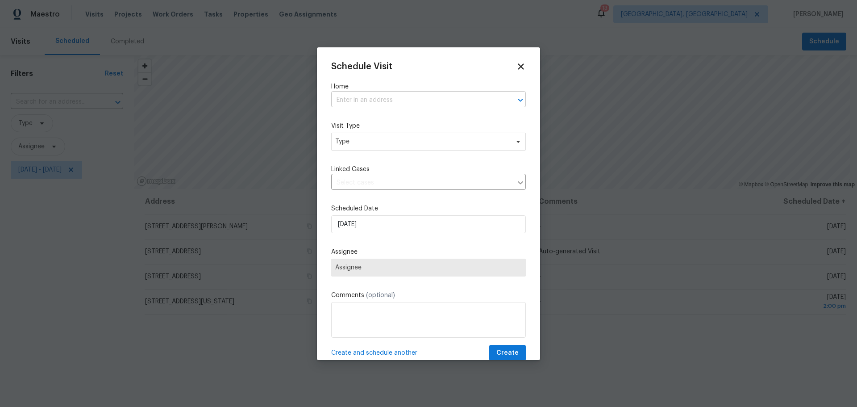
click at [421, 96] on input "text" at bounding box center [416, 100] width 170 height 14
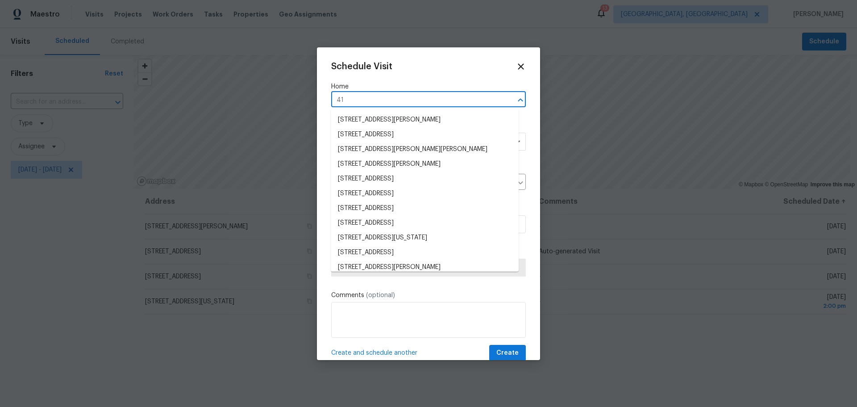
type input "4"
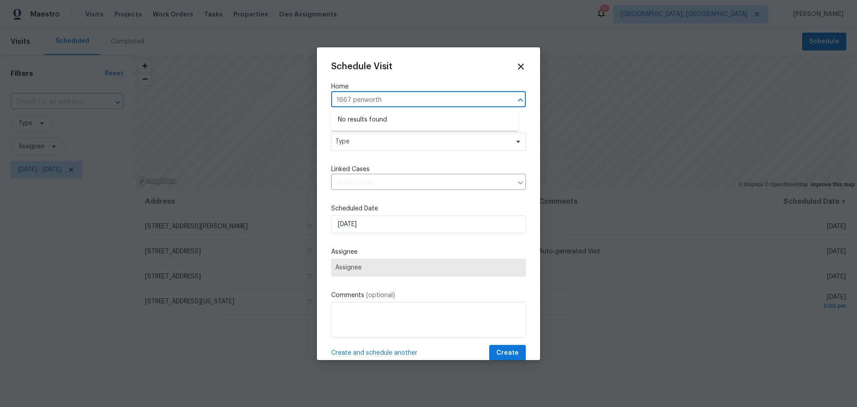
type input "1667 penworth"
click at [540, 56] on div "Schedule Visit Home ​ Visit Type Type Linked Cases ​ Scheduled Date 10/15/2025 …" at bounding box center [428, 203] width 857 height 407
click at [517, 63] on icon at bounding box center [521, 66] width 10 height 10
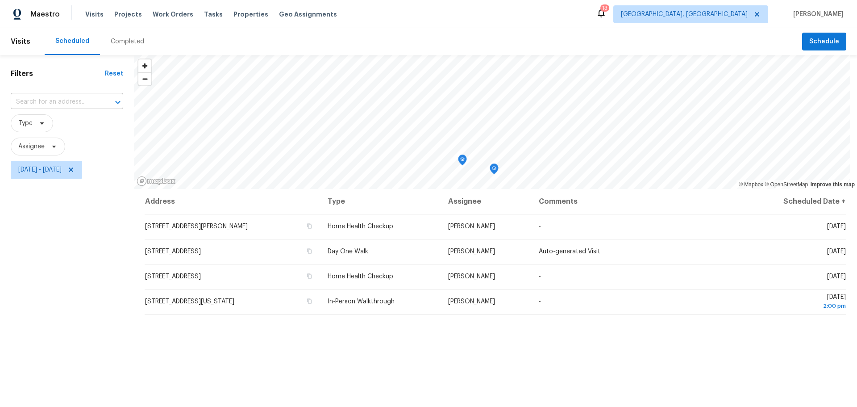
click at [80, 104] on input "text" at bounding box center [55, 102] width 88 height 14
click at [505, 364] on div "Address Type Assignee Comments Scheduled Date ↑ 1519 E Hudson St, Columbus, OH …" at bounding box center [495, 351] width 723 height 325
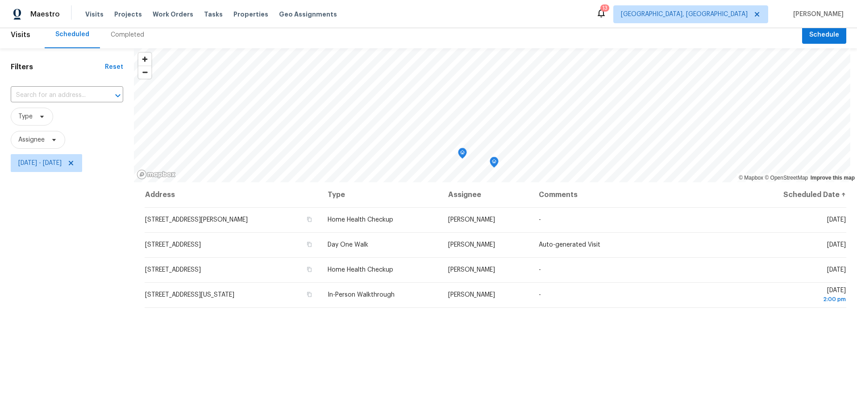
scroll to position [5, 0]
click at [73, 165] on icon at bounding box center [71, 165] width 4 height 4
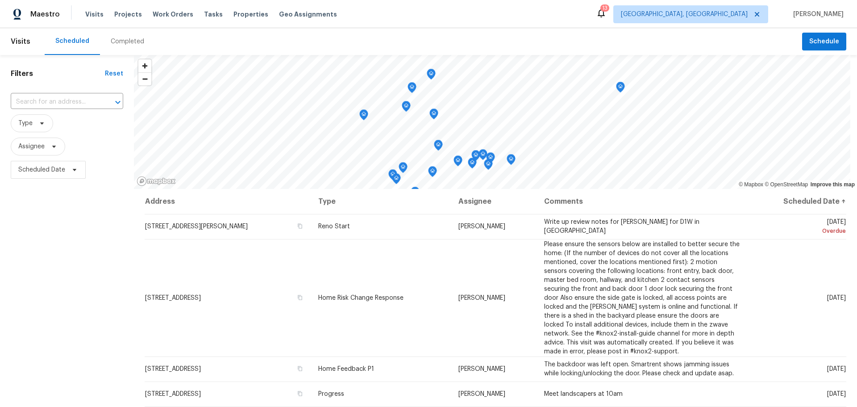
click at [121, 262] on div "Filters Reset ​ Type Assignee Scheduled Date" at bounding box center [67, 284] width 134 height 459
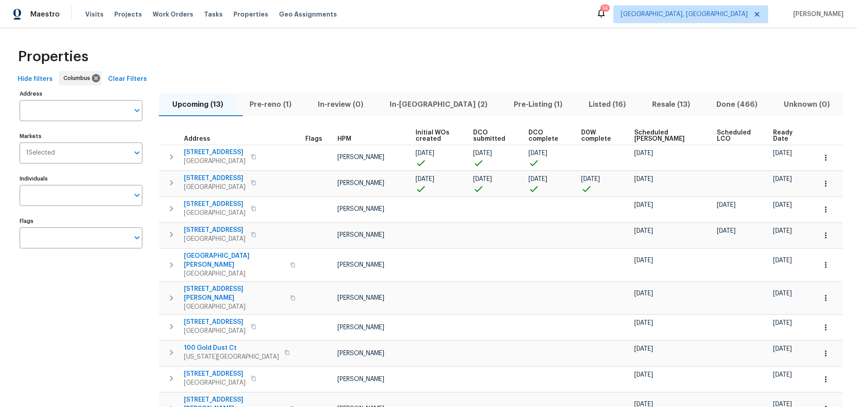
click at [92, 114] on input "Address" at bounding box center [74, 110] width 109 height 21
type input "1667 penworth"
click at [255, 46] on div "Properties" at bounding box center [428, 56] width 829 height 29
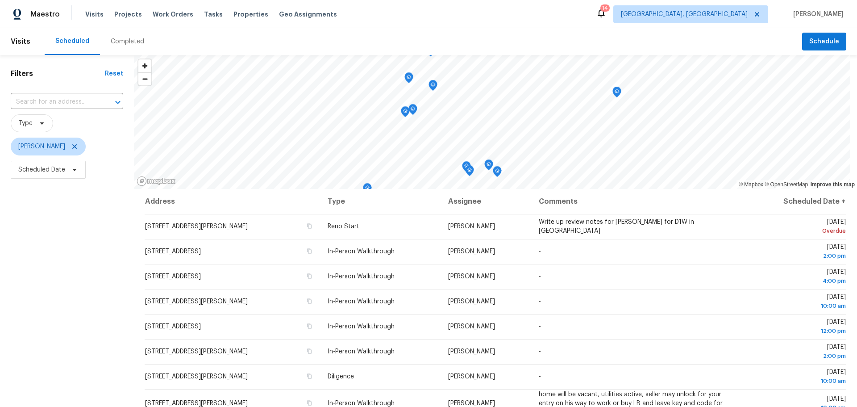
click at [71, 274] on div "Filters Reset ​ Type [PERSON_NAME] Scheduled Date" at bounding box center [67, 284] width 134 height 459
